Goal: Task Accomplishment & Management: Use online tool/utility

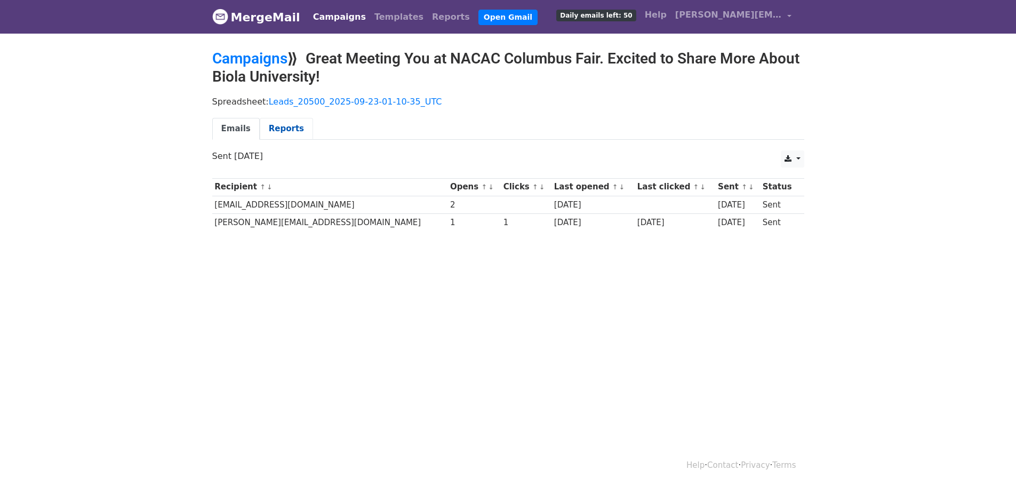
click at [284, 129] on link "Reports" at bounding box center [286, 129] width 53 height 22
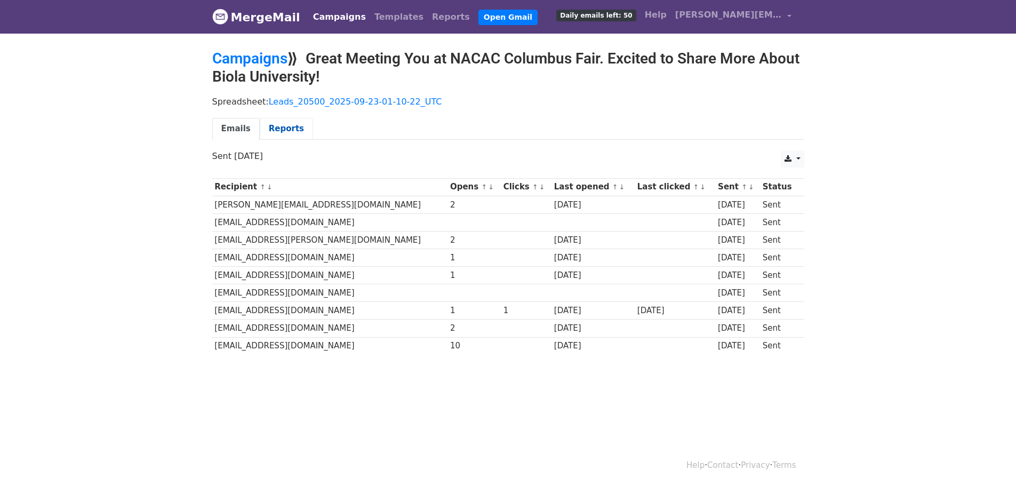
click at [268, 125] on link "Reports" at bounding box center [286, 129] width 53 height 22
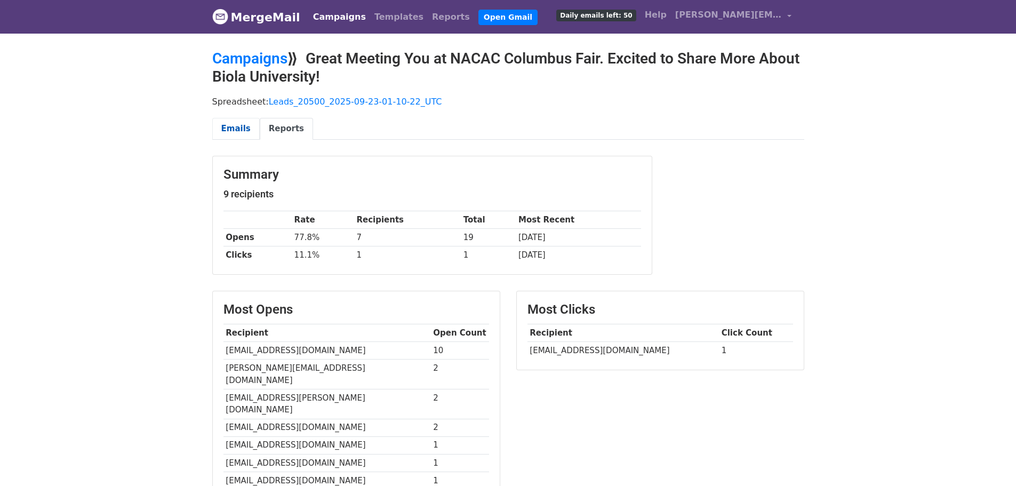
click at [222, 127] on link "Emails" at bounding box center [235, 129] width 47 height 22
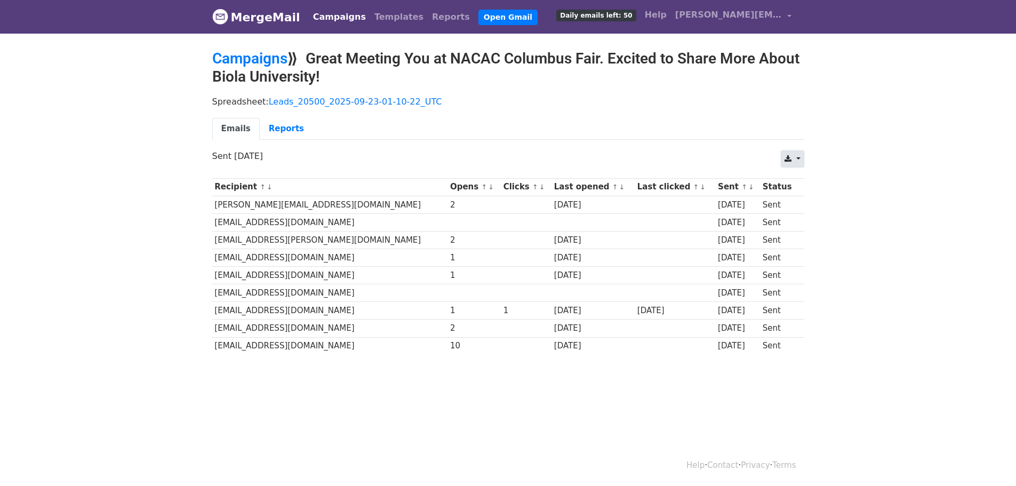
click at [792, 158] on icon at bounding box center [788, 158] width 7 height 7
click at [599, 128] on ul "Emails Reports" at bounding box center [508, 129] width 592 height 22
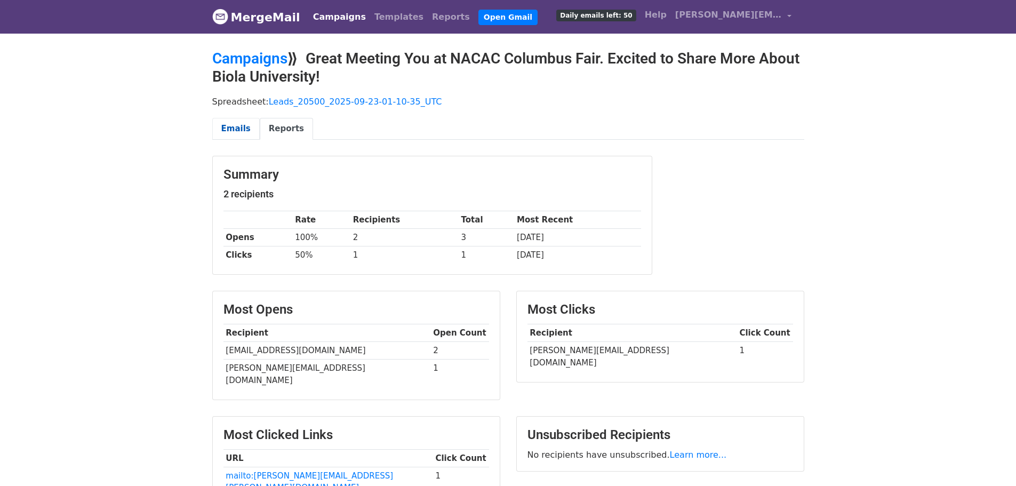
click at [235, 127] on link "Emails" at bounding box center [235, 129] width 47 height 22
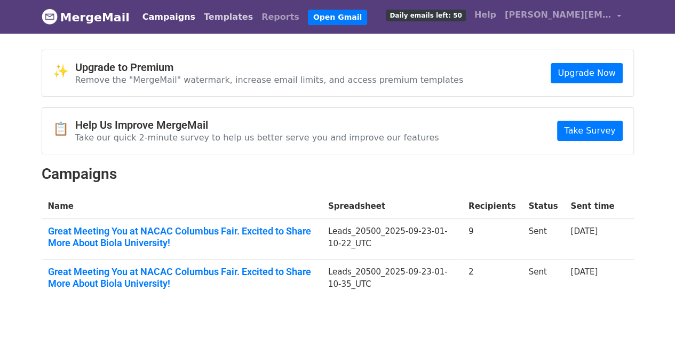
click at [203, 8] on link "Templates" at bounding box center [229, 16] width 58 height 21
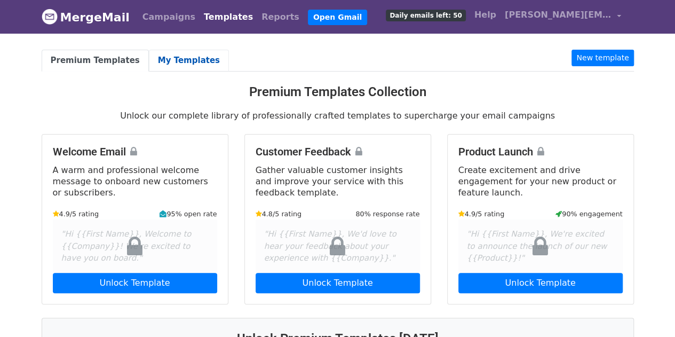
click at [149, 61] on link "My Templates" at bounding box center [189, 61] width 80 height 22
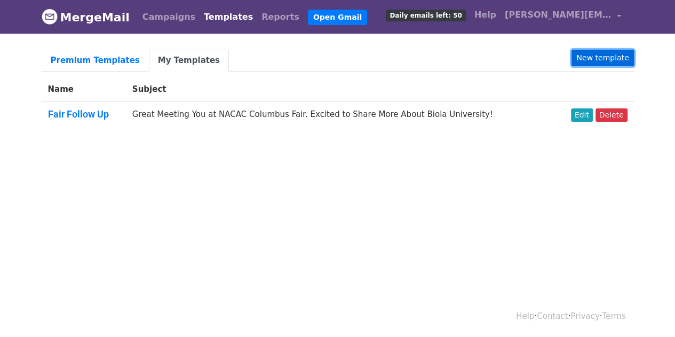
click at [607, 57] on link "New template" at bounding box center [602, 58] width 62 height 17
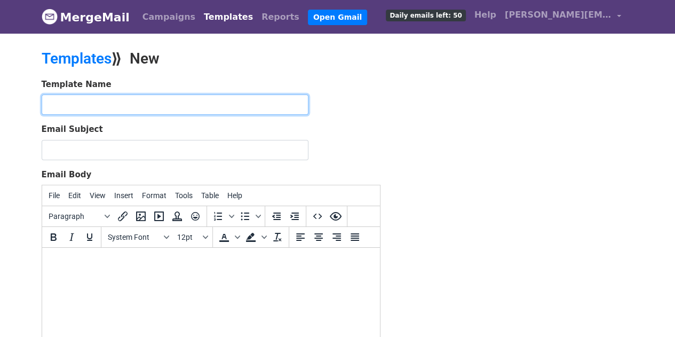
click at [82, 97] on input "text" at bounding box center [175, 104] width 267 height 20
type input "Pop Up Office Hours"
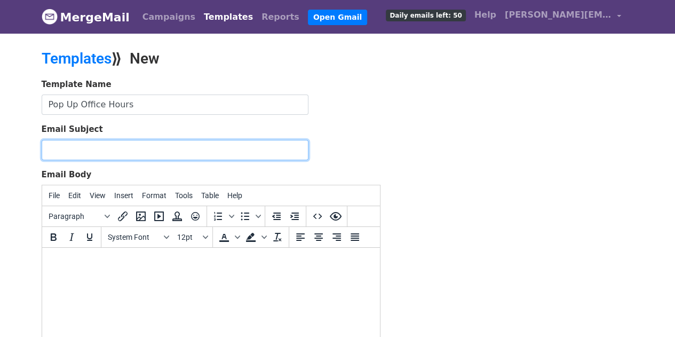
click at [132, 151] on input "Email Subject" at bounding box center [175, 150] width 267 height 20
type input "B"
paste input "🦅 Biola University Recruiter Coming to Seattle!"
type input "🦅 Biola University Recruiter Coming to Seattle!"
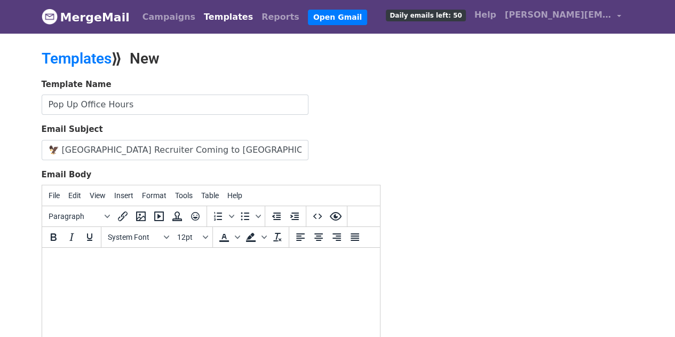
click at [200, 276] on html at bounding box center [211, 262] width 338 height 29
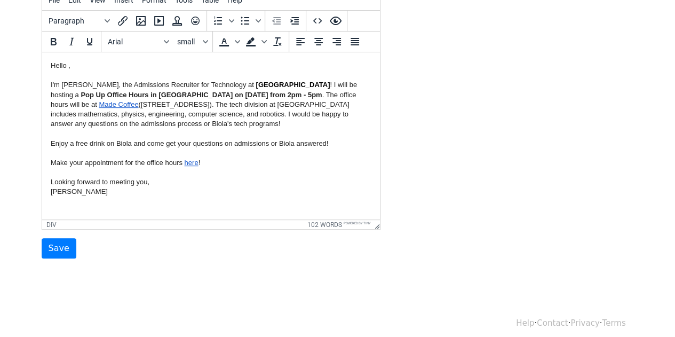
scroll to position [201, 0]
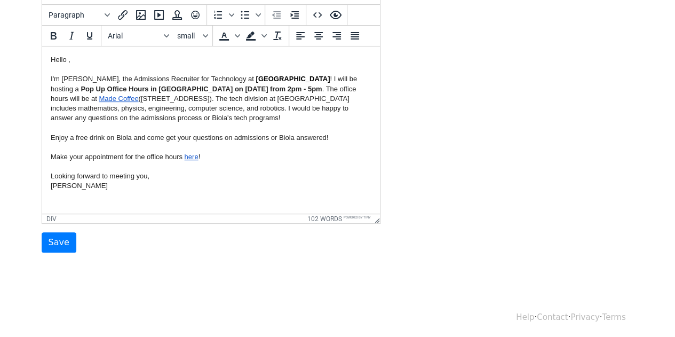
click at [141, 195] on html "Hello , I'm Rita, the Admissions Recruiter for Technology at Biola University !…" at bounding box center [211, 122] width 338 height 153
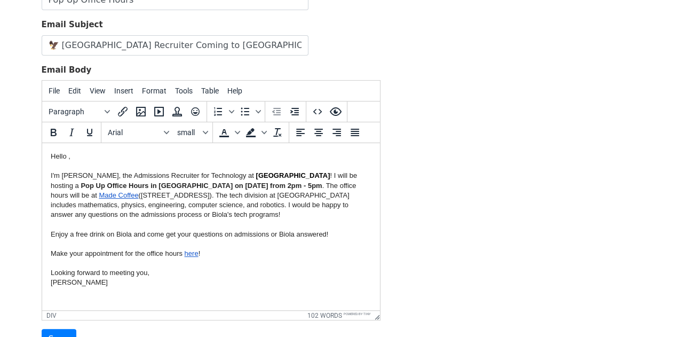
scroll to position [94, 0]
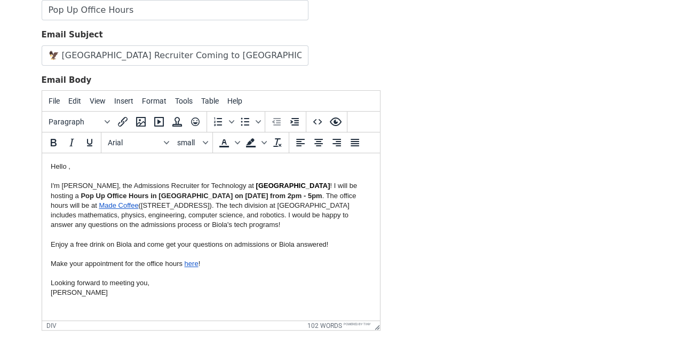
click at [67, 164] on div "Hello ," at bounding box center [210, 167] width 321 height 10
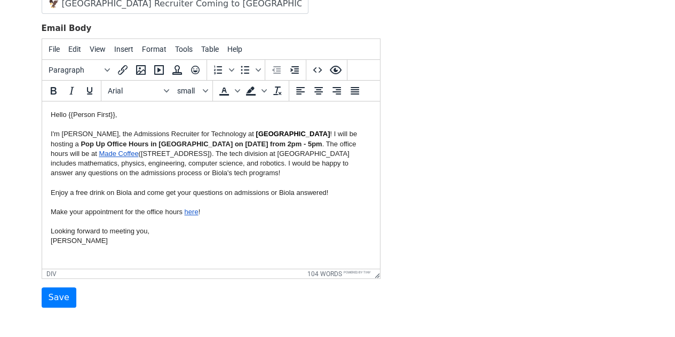
scroll to position [201, 0]
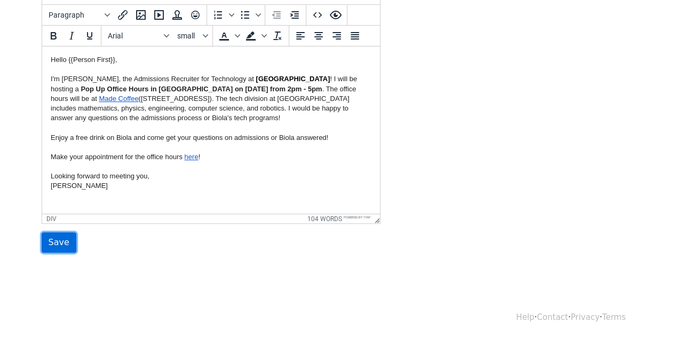
click at [55, 245] on input "Save" at bounding box center [59, 242] width 35 height 20
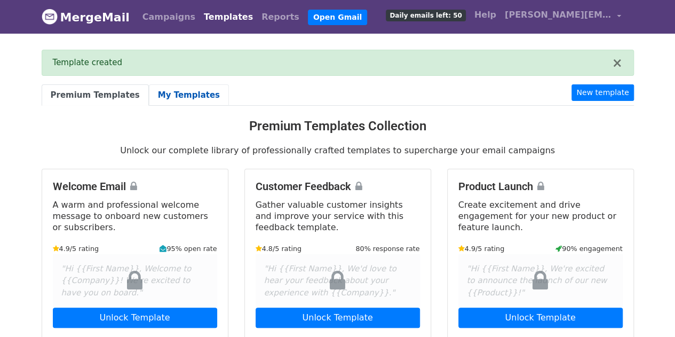
click at [159, 97] on link "My Templates" at bounding box center [189, 95] width 80 height 22
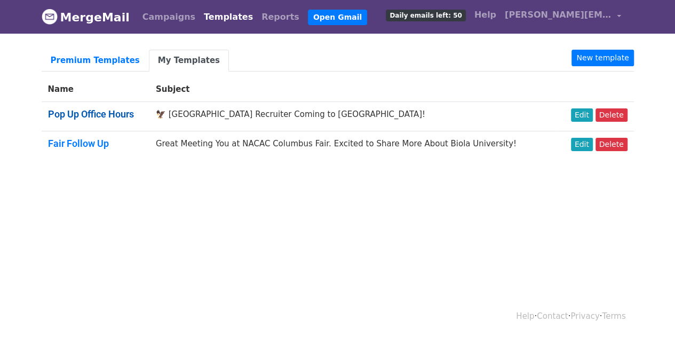
click at [107, 111] on link "Pop Up Office Hours" at bounding box center [91, 113] width 86 height 11
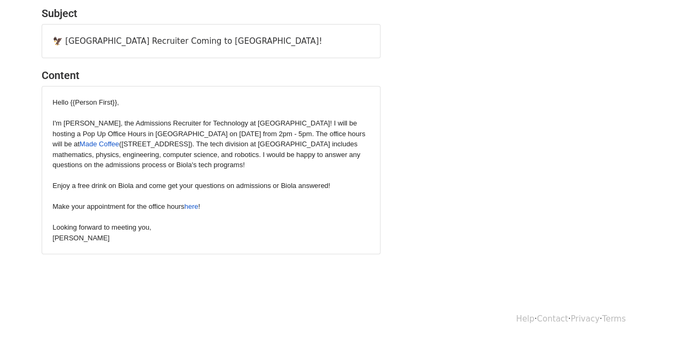
scroll to position [74, 0]
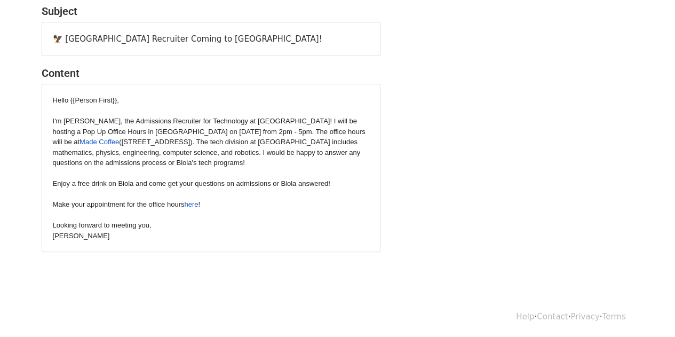
click at [119, 239] on div "Rita Koung" at bounding box center [211, 235] width 316 height 11
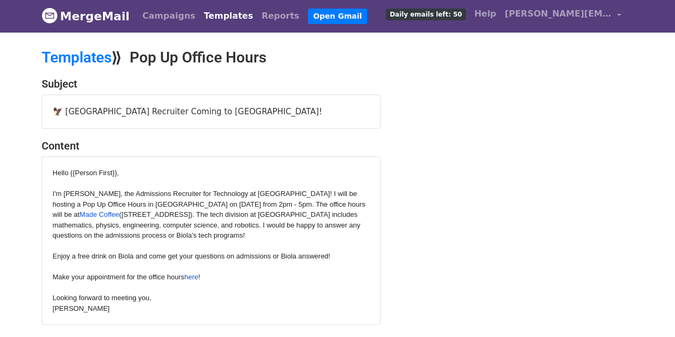
scroll to position [0, 0]
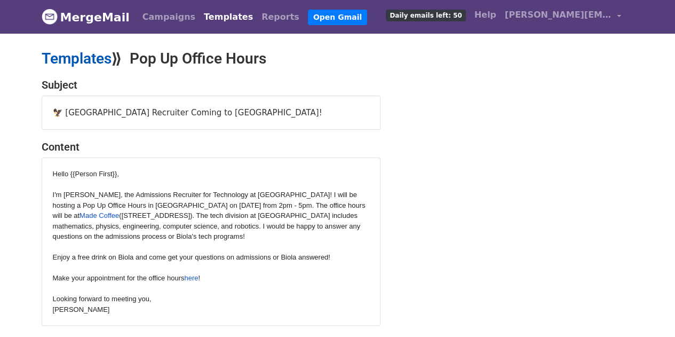
click at [104, 61] on link "Templates" at bounding box center [77, 59] width 70 height 18
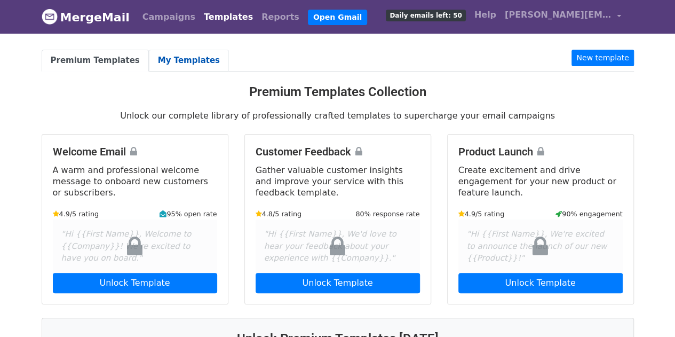
click at [169, 52] on link "My Templates" at bounding box center [189, 61] width 80 height 22
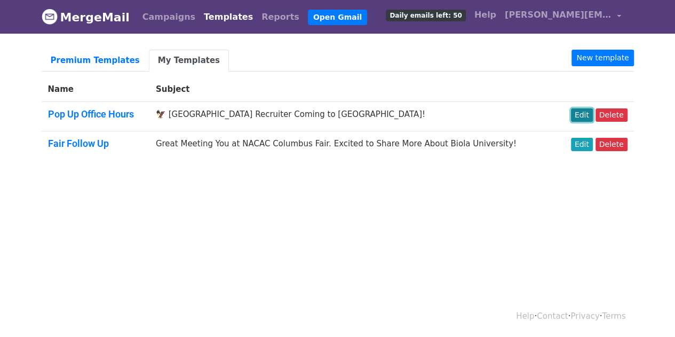
click at [581, 110] on link "Edit" at bounding box center [582, 114] width 22 height 13
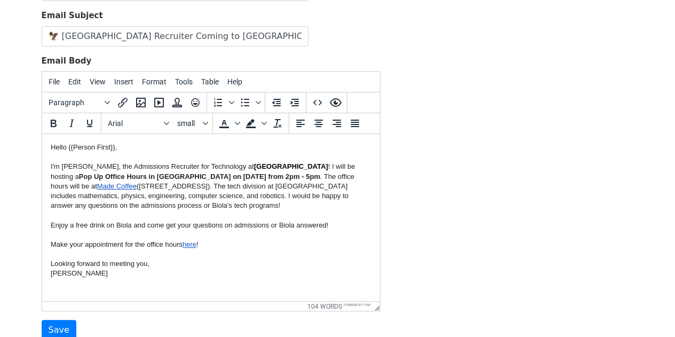
scroll to position [201, 0]
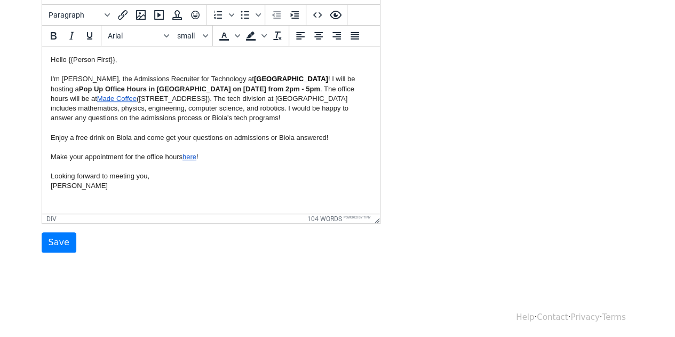
click at [140, 195] on html "Hello {{Person First}}, I'm [PERSON_NAME], the Admissions Recruiter for Technol…" at bounding box center [211, 122] width 338 height 153
paste body
click at [53, 245] on input "Save" at bounding box center [59, 242] width 35 height 20
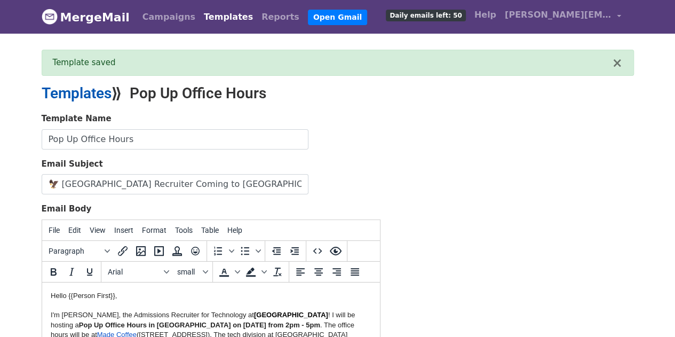
click at [97, 90] on link "Templates" at bounding box center [77, 93] width 70 height 18
